Goal: Transaction & Acquisition: Obtain resource

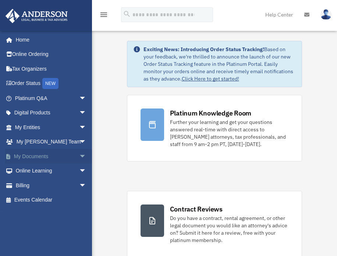
click at [54, 155] on link "My Documents arrow_drop_down" at bounding box center [51, 156] width 92 height 15
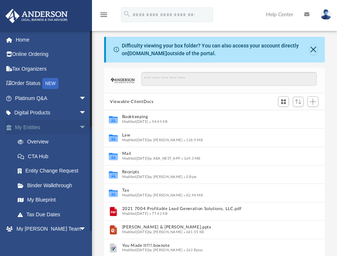
scroll to position [161, 215]
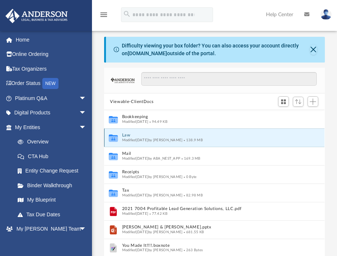
click at [125, 134] on button "Law" at bounding box center [209, 135] width 175 height 5
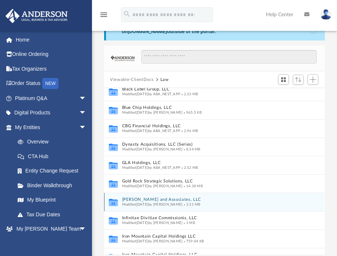
scroll to position [96, 0]
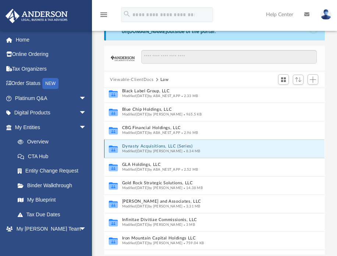
click at [152, 147] on button "Dynasty Acquisitions, LLC (Series)" at bounding box center [206, 146] width 169 height 5
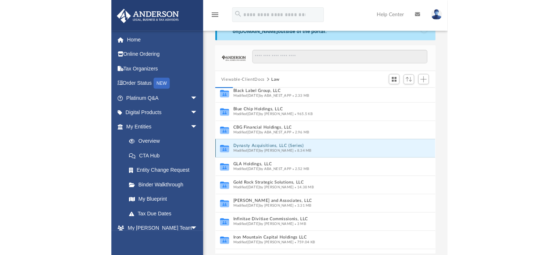
scroll to position [0, 0]
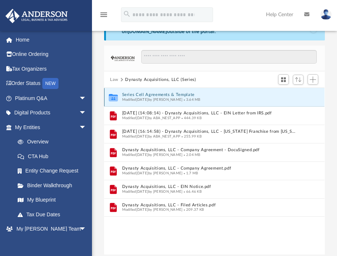
click at [177, 95] on button "Series Cell Agreements & Template" at bounding box center [209, 95] width 175 height 5
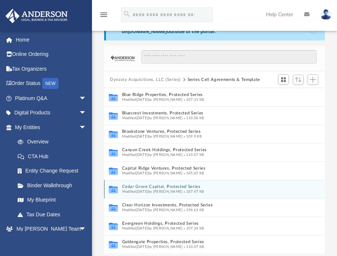
click at [165, 185] on button "Cedar Grove Capital, Protected Series" at bounding box center [206, 186] width 169 height 5
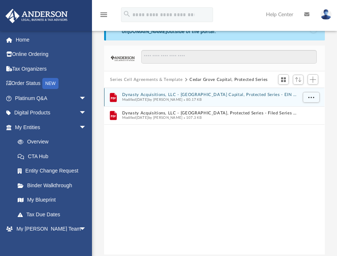
click at [207, 95] on button "Dynasty Acquisitions, LLC - Cedar Grove Capital, Protected Series - EIN Notice.…" at bounding box center [209, 95] width 175 height 5
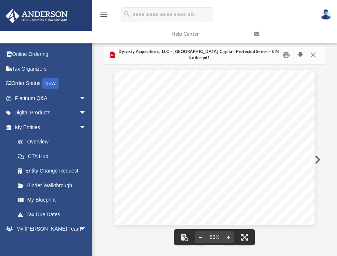
click at [299, 54] on button "Download" at bounding box center [299, 54] width 13 height 11
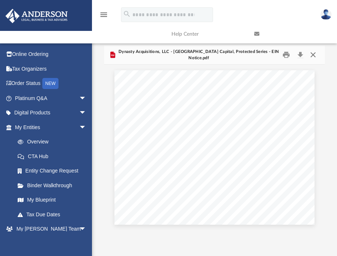
click at [313, 55] on button "Close" at bounding box center [312, 54] width 13 height 11
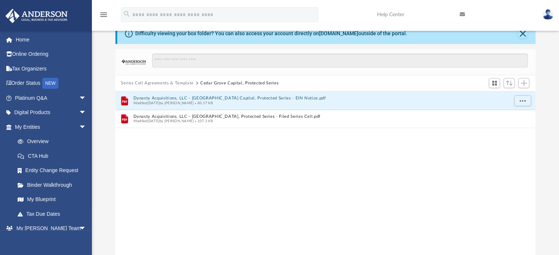
scroll to position [161, 414]
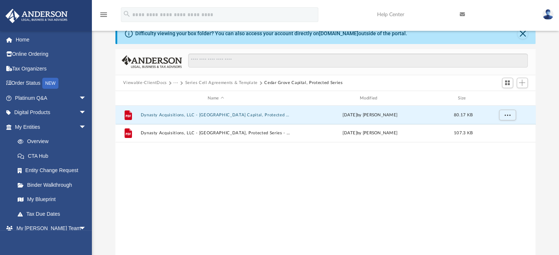
click at [244, 80] on button "Series Cell Agreements & Template" at bounding box center [221, 83] width 72 height 7
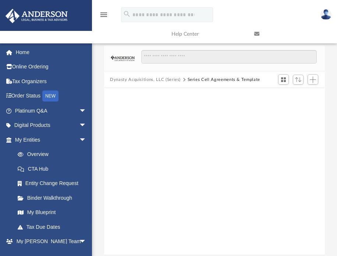
scroll to position [0, 0]
